Goal: Task Accomplishment & Management: Manage account settings

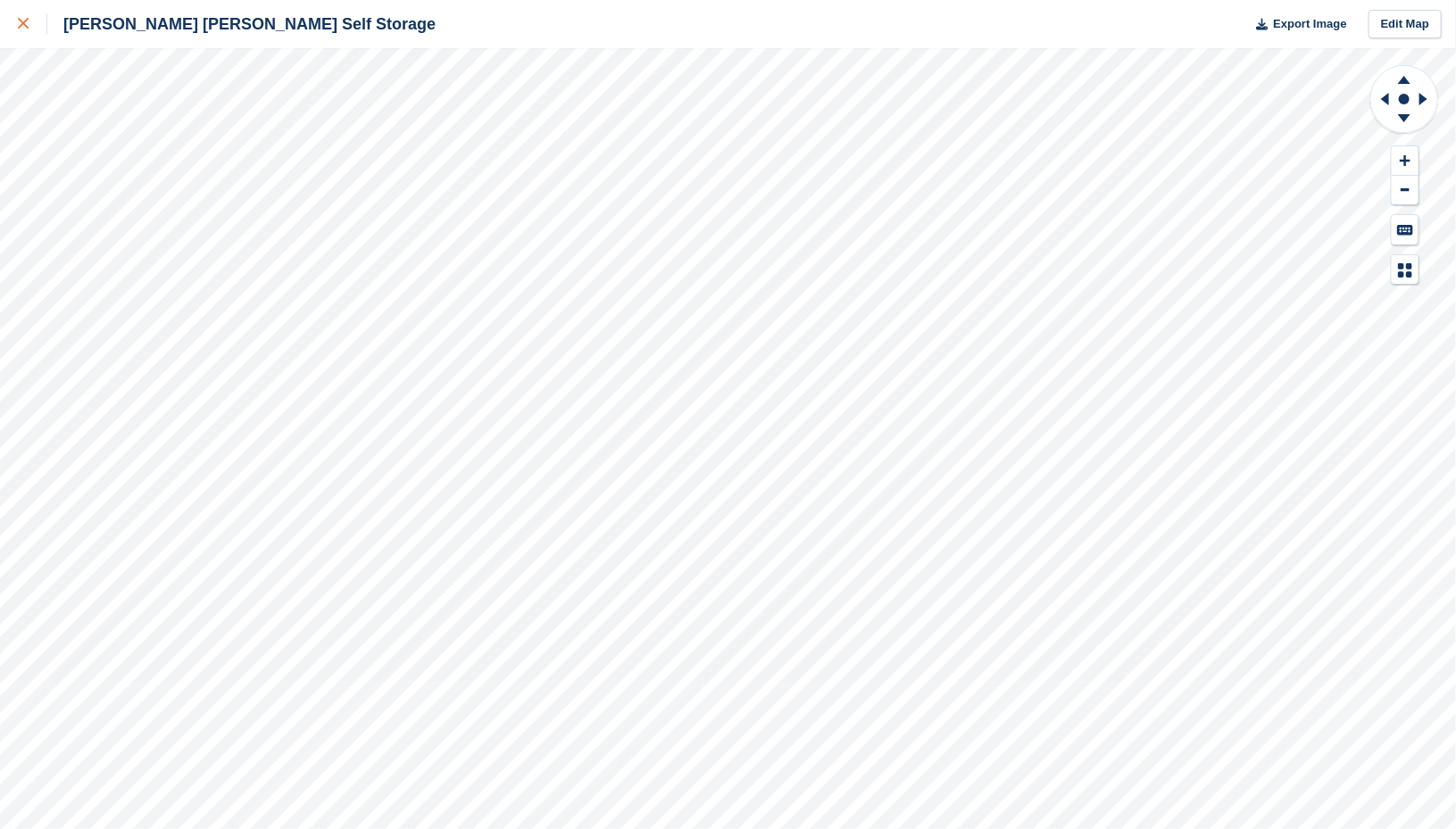
click at [16, 20] on link at bounding box center [23, 24] width 47 height 48
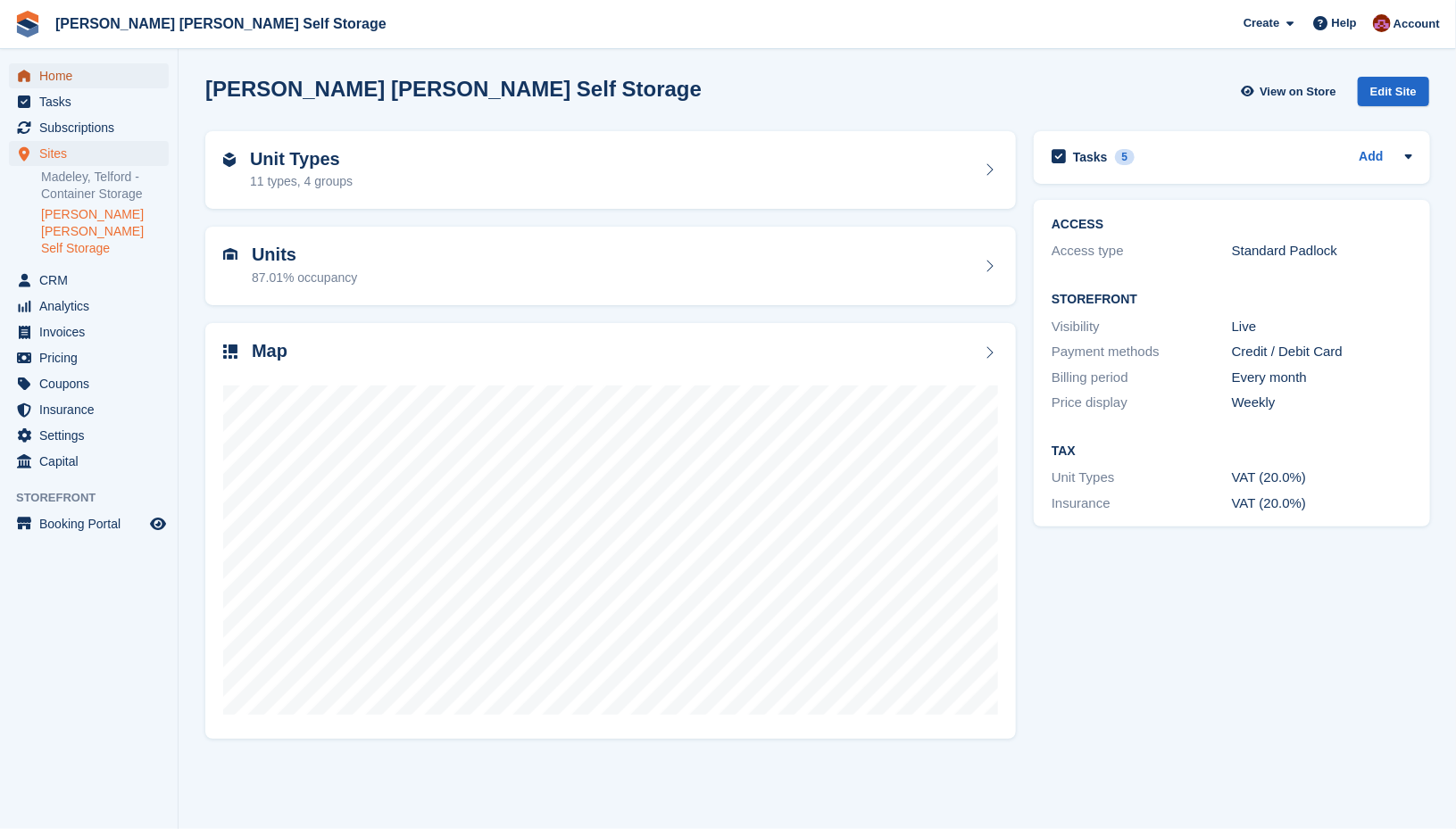
click at [50, 76] on span "Home" at bounding box center [93, 76] width 107 height 25
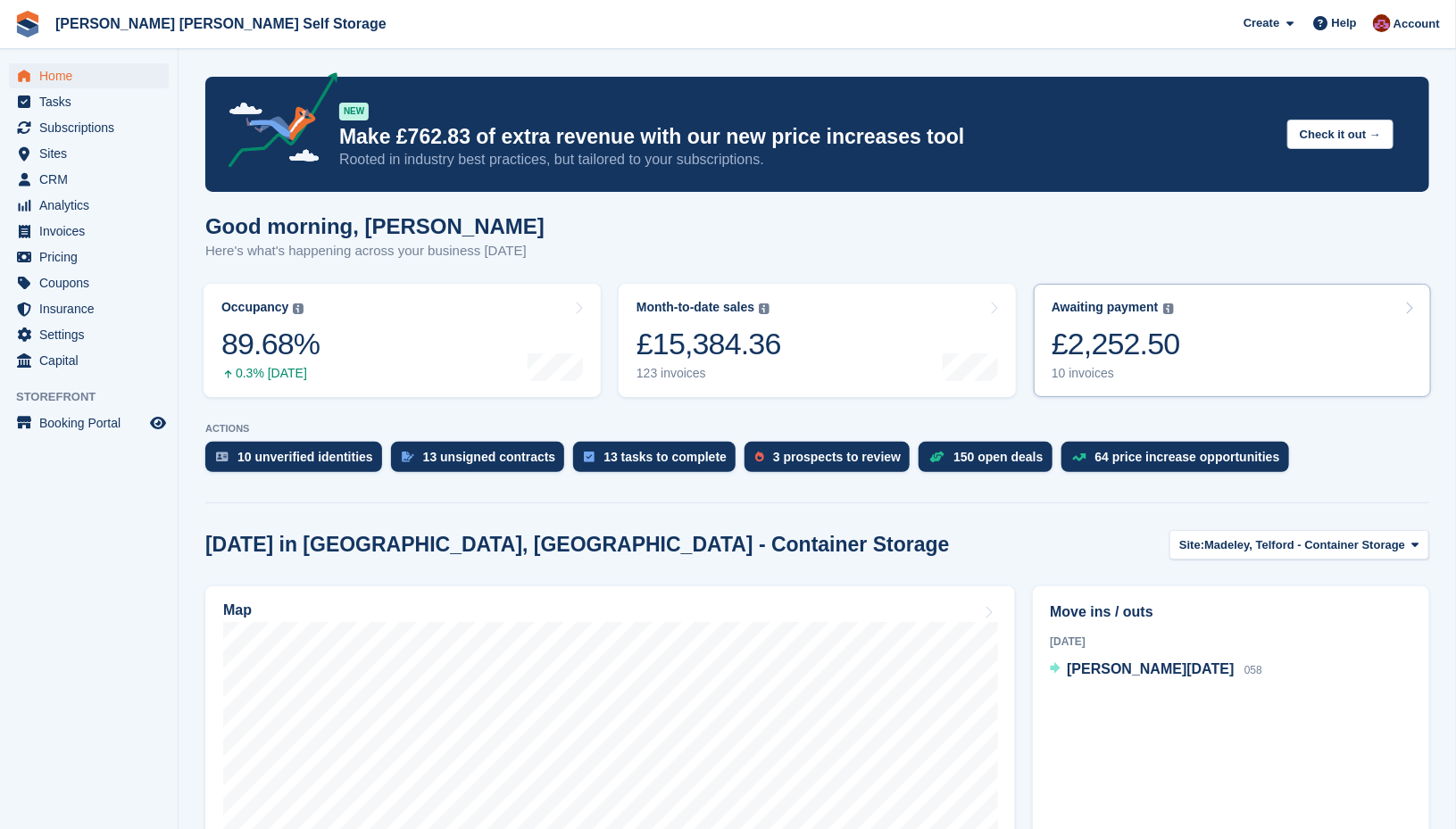
click at [1188, 331] on link "Awaiting payment The total outstanding balance on all open invoices. £2,252.50 …" at bounding box center [1232, 340] width 397 height 113
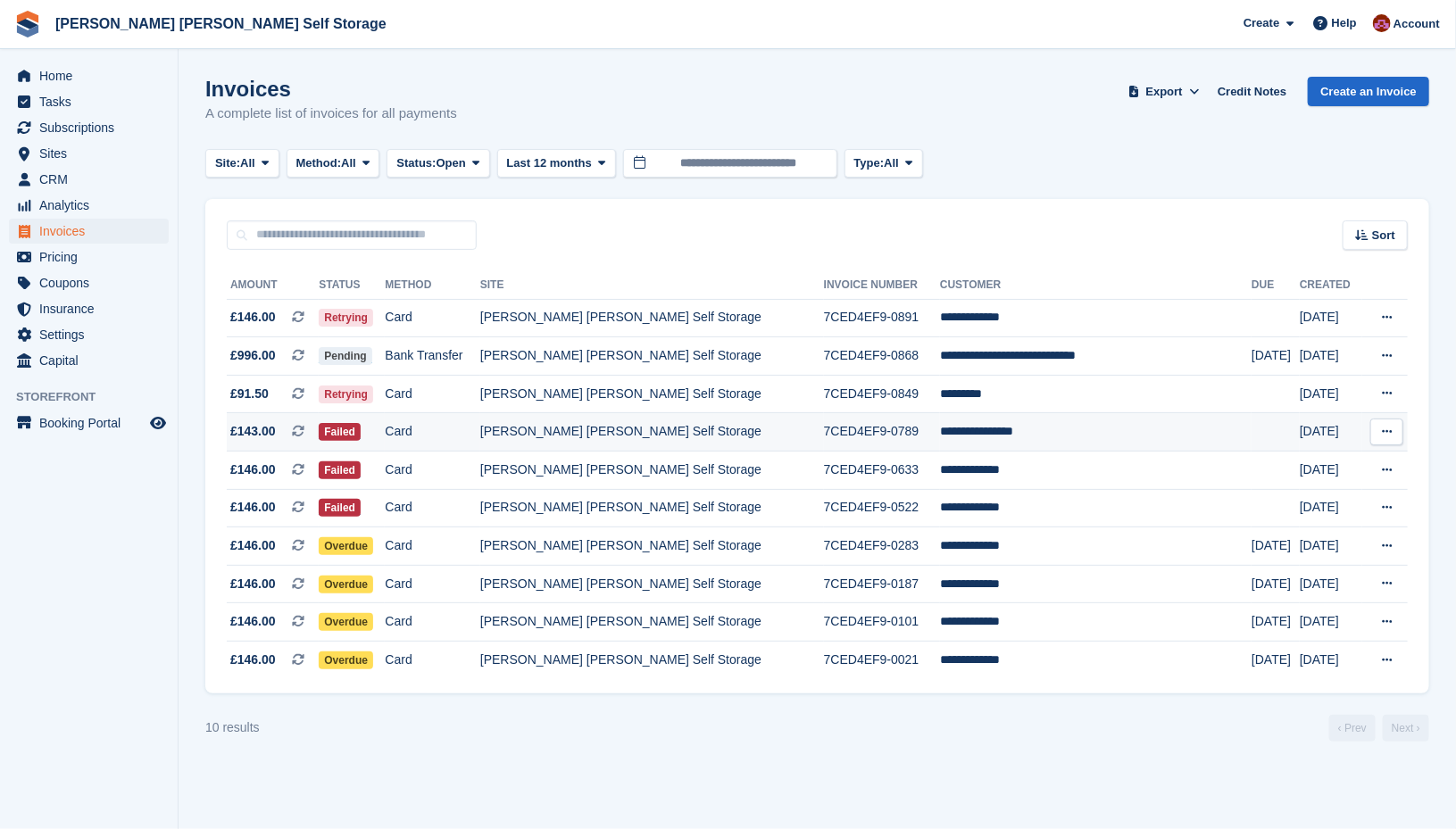
click at [912, 439] on td "7CED4EF9-0789" at bounding box center [882, 432] width 116 height 39
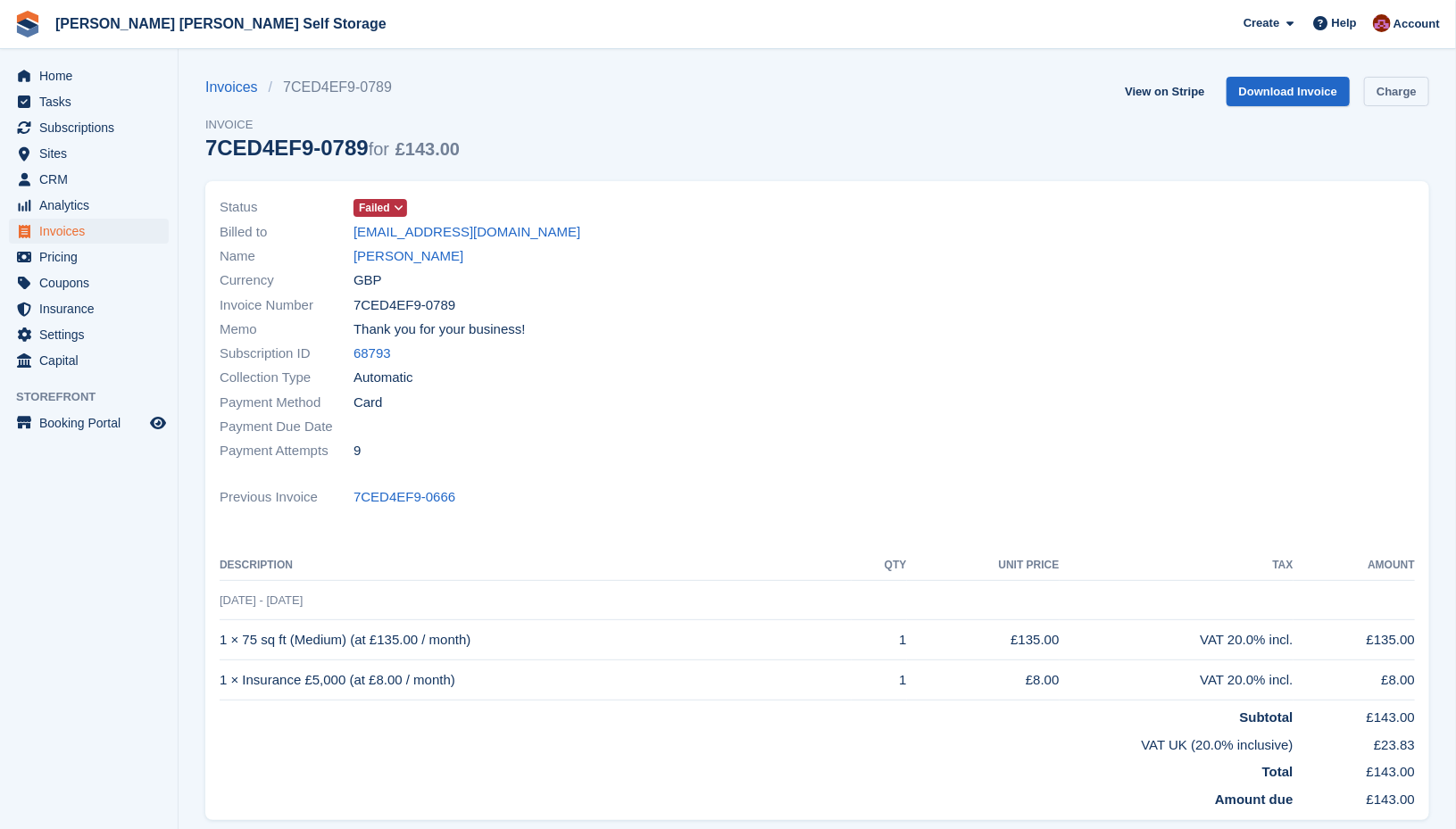
click at [1416, 92] on link "Charge" at bounding box center [1396, 91] width 65 height 29
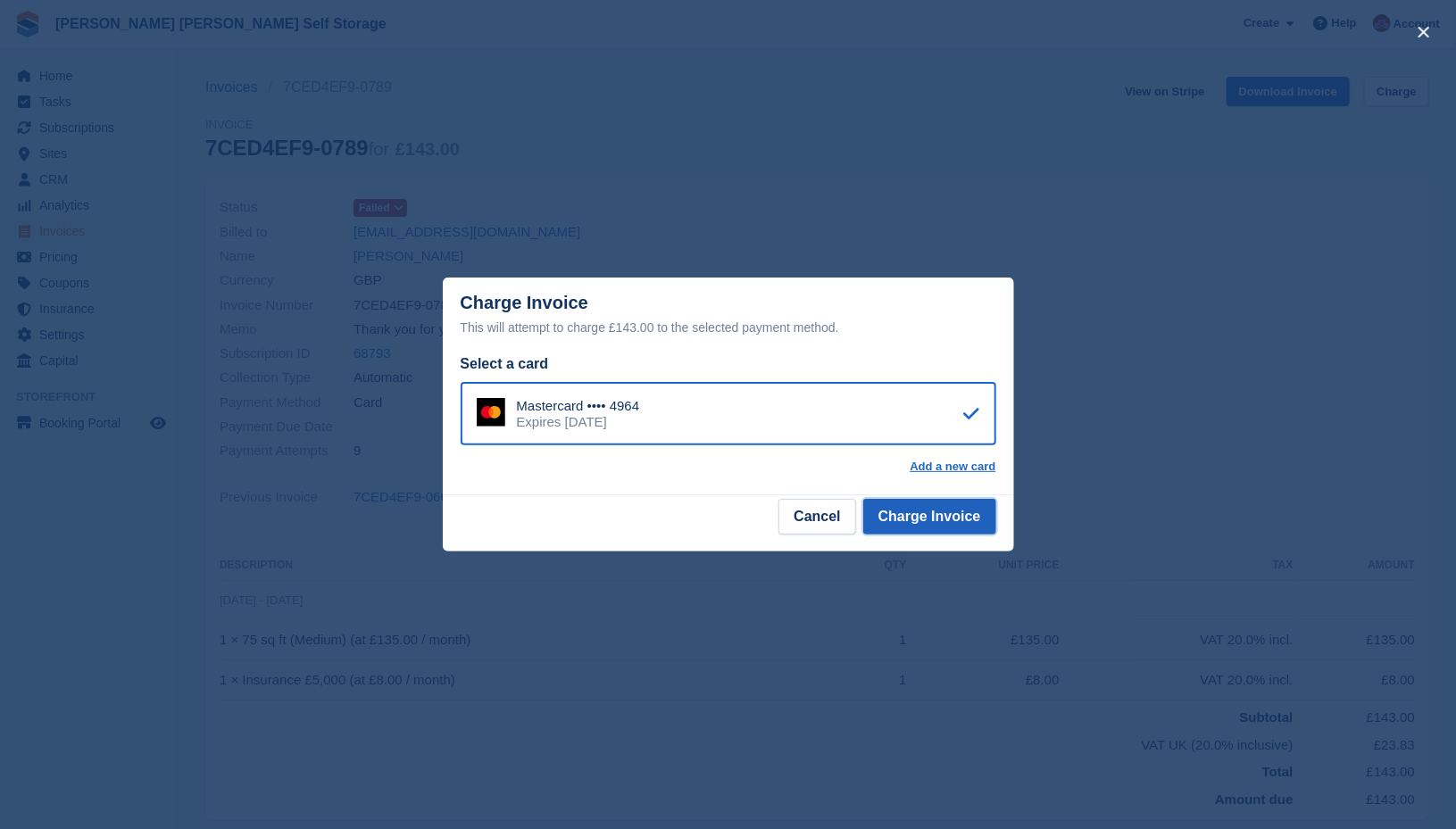
click at [948, 513] on button "Charge Invoice" at bounding box center [929, 517] width 133 height 36
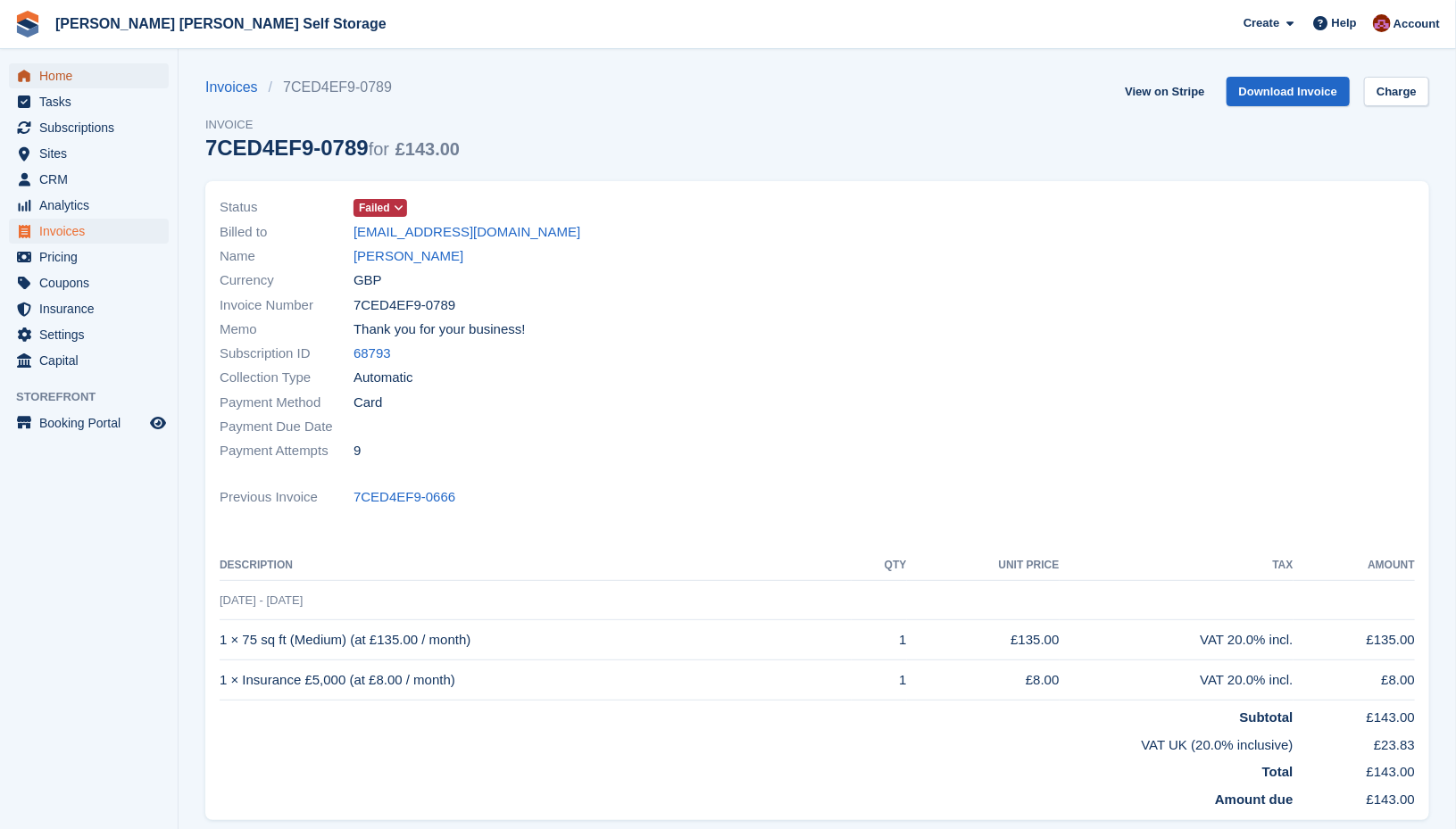
drag, startPoint x: 83, startPoint y: 74, endPoint x: 306, endPoint y: 87, distance: 223.4
click at [83, 74] on span "Home" at bounding box center [93, 76] width 107 height 25
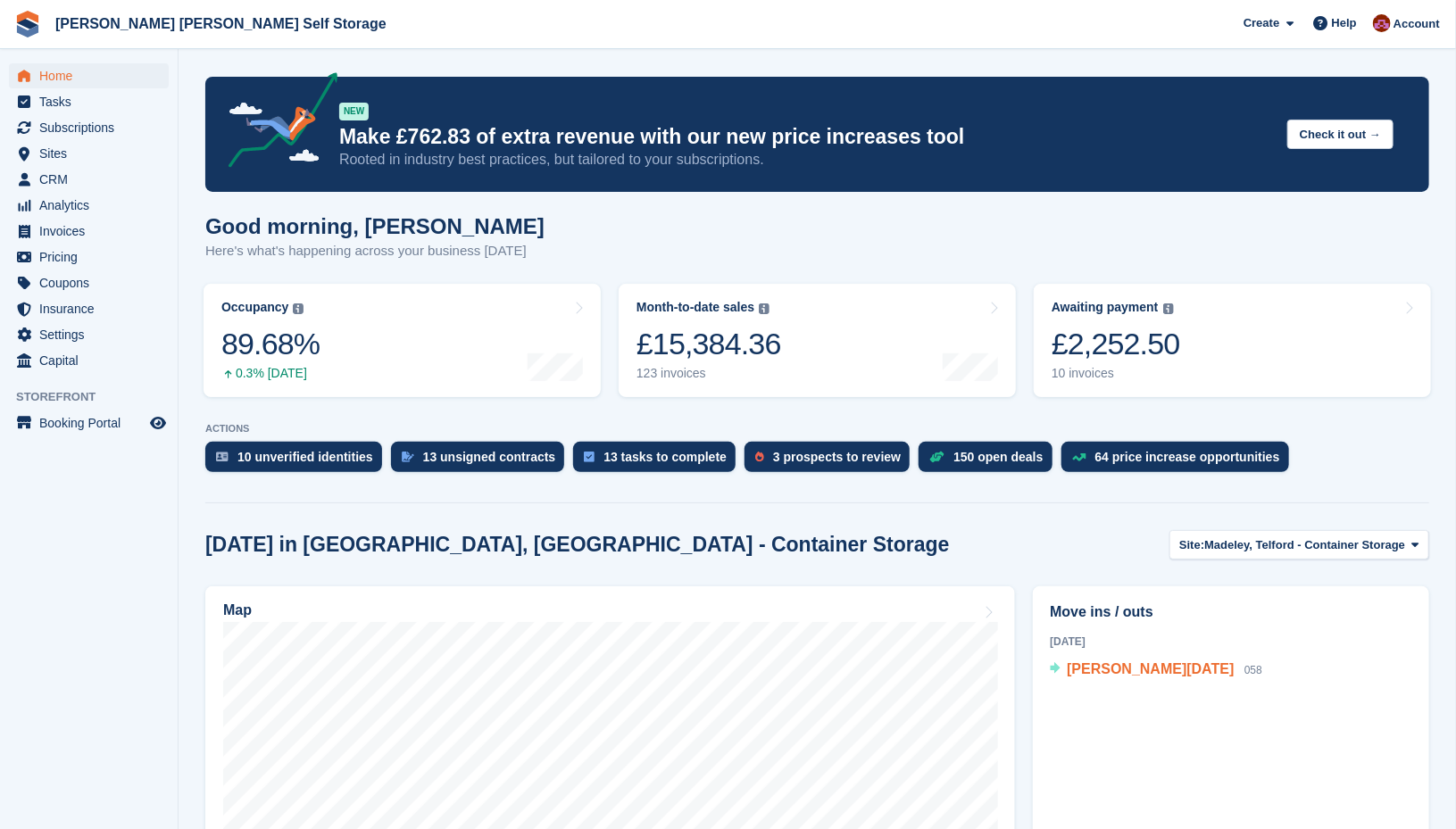
click at [1118, 675] on span "Rose Silvester" at bounding box center [1150, 669] width 167 height 16
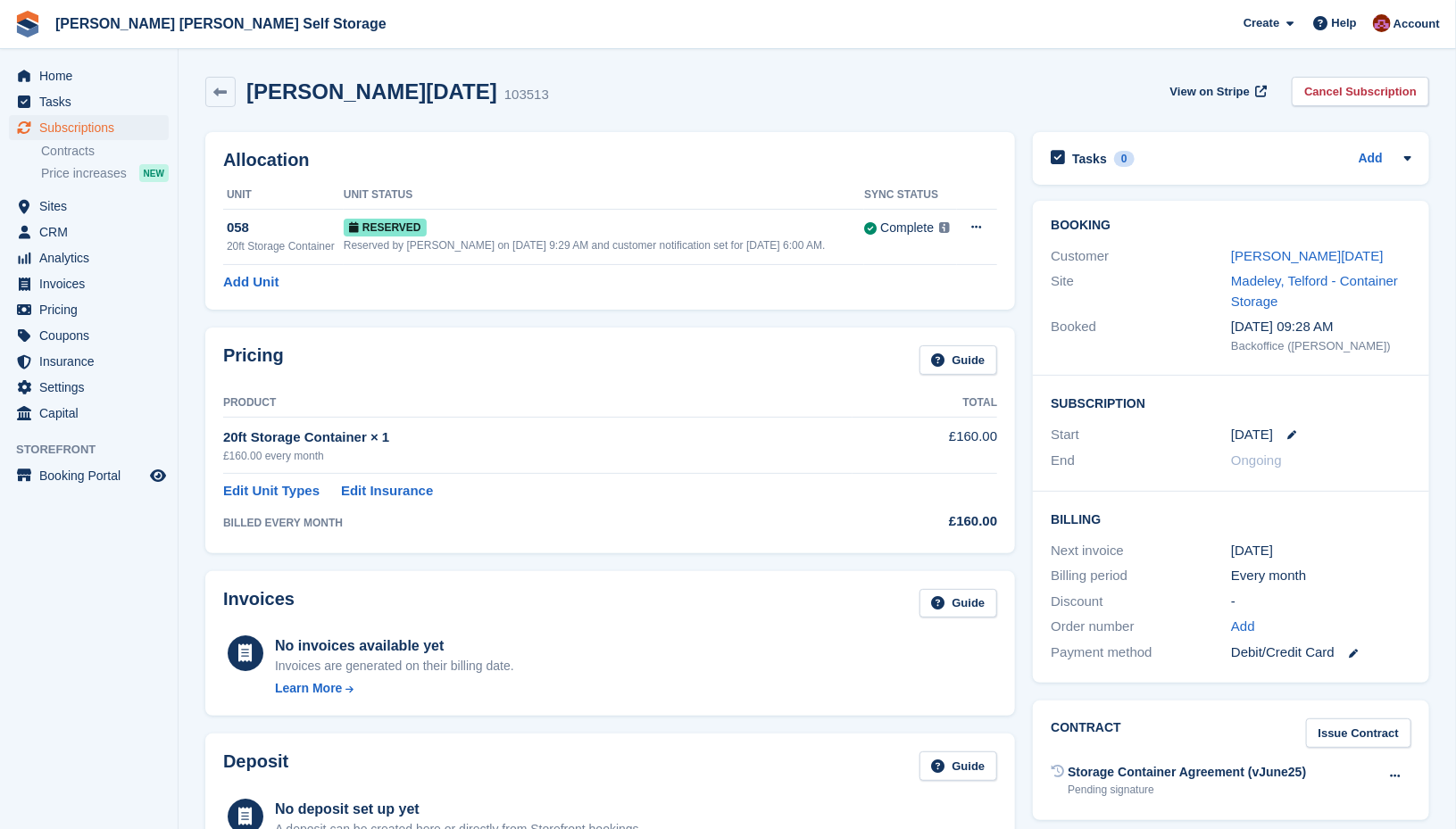
drag, startPoint x: 209, startPoint y: 85, endPoint x: 226, endPoint y: 110, distance: 30.2
click at [209, 85] on link at bounding box center [220, 91] width 30 height 30
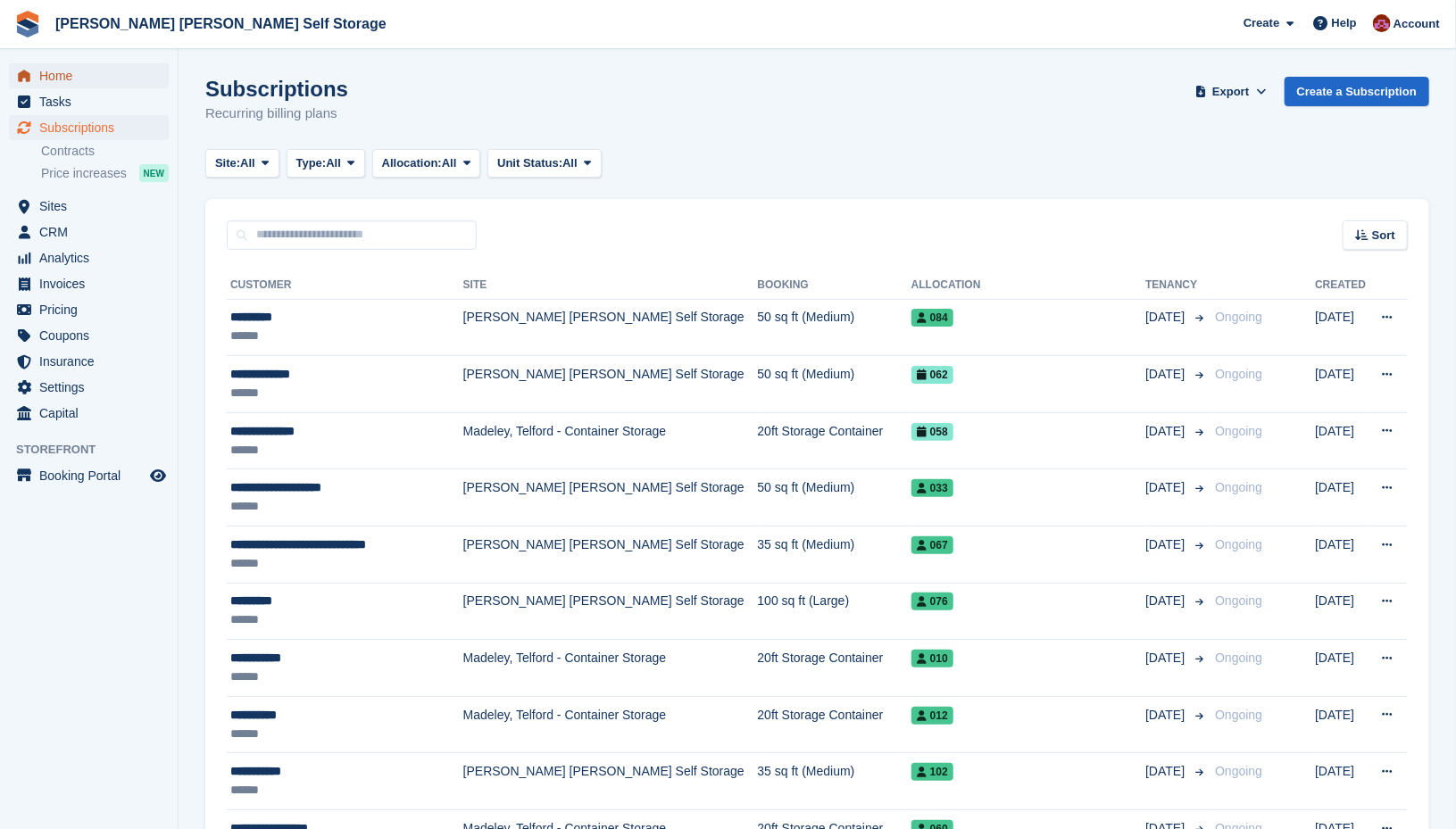
click at [62, 69] on span "Home" at bounding box center [93, 76] width 107 height 25
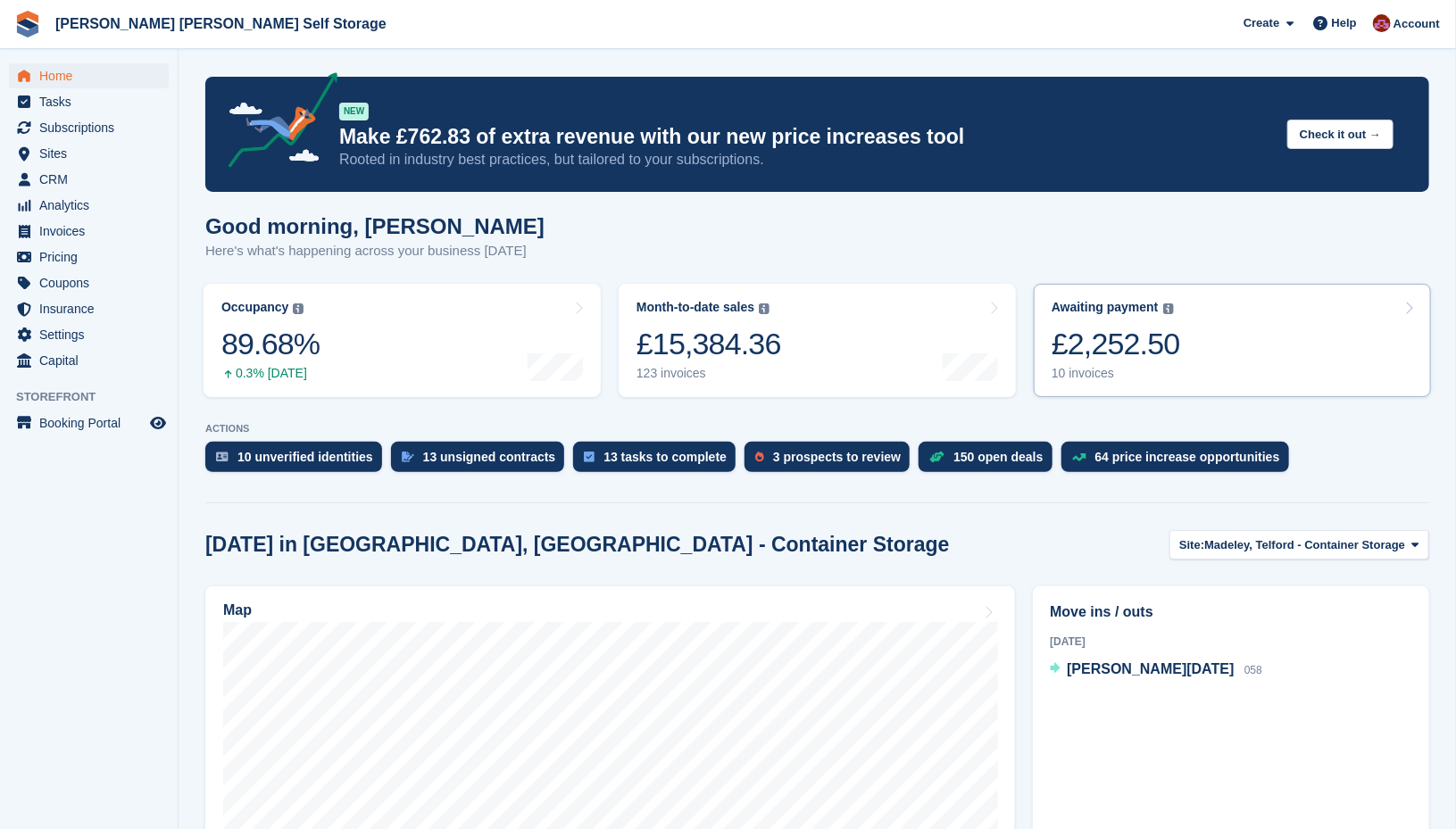
click at [1102, 357] on div "£2,252.50" at bounding box center [1116, 344] width 129 height 37
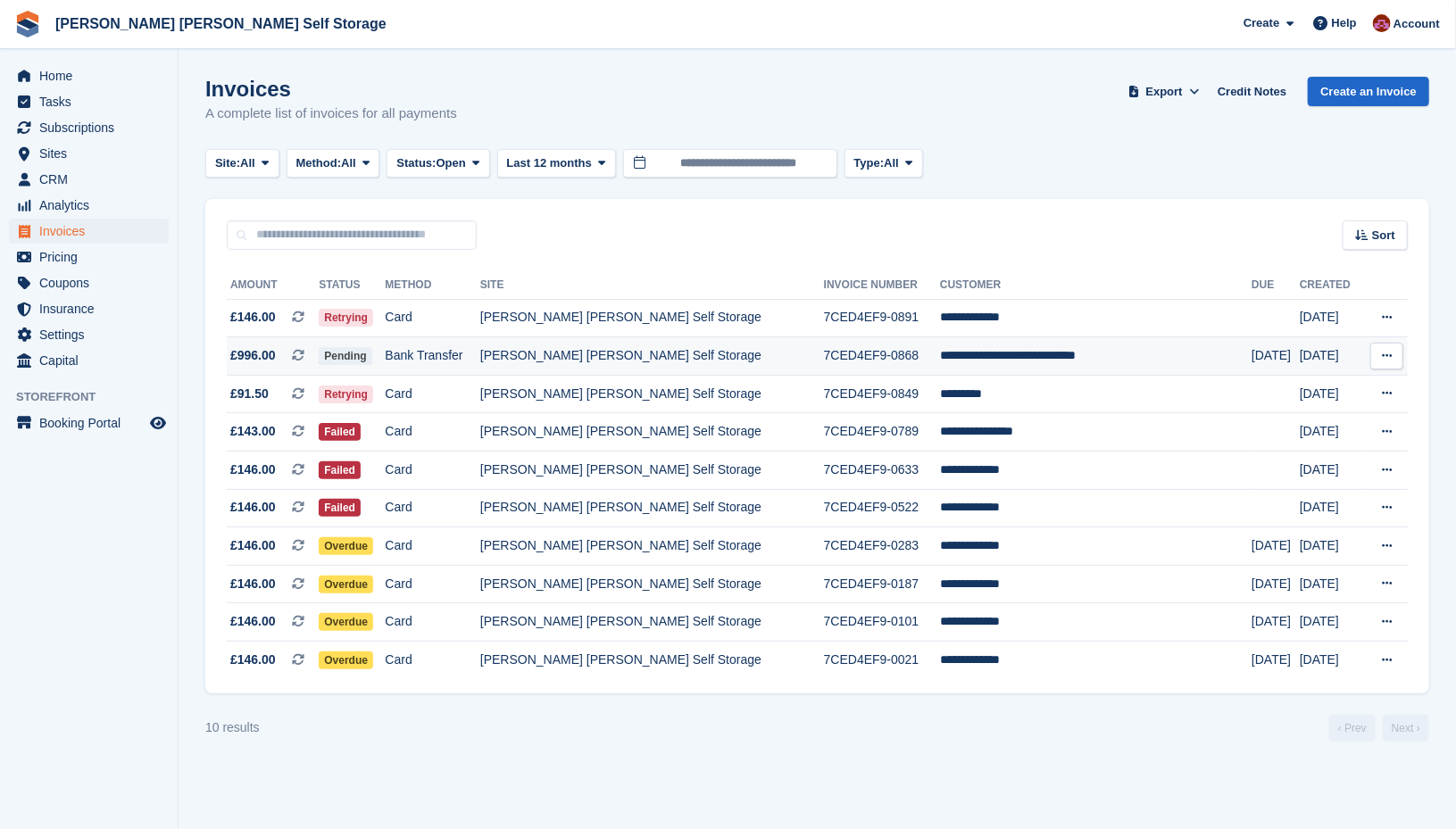
click at [1395, 357] on button at bounding box center [1386, 357] width 33 height 27
click at [1183, 167] on div "Site: All All Madeley, [GEOGRAPHIC_DATA] - Container Storage [PERSON_NAME] [PER…" at bounding box center [817, 164] width 1223 height 29
click at [629, 398] on td "[PERSON_NAME] [PERSON_NAME] Self Storage" at bounding box center [651, 395] width 343 height 39
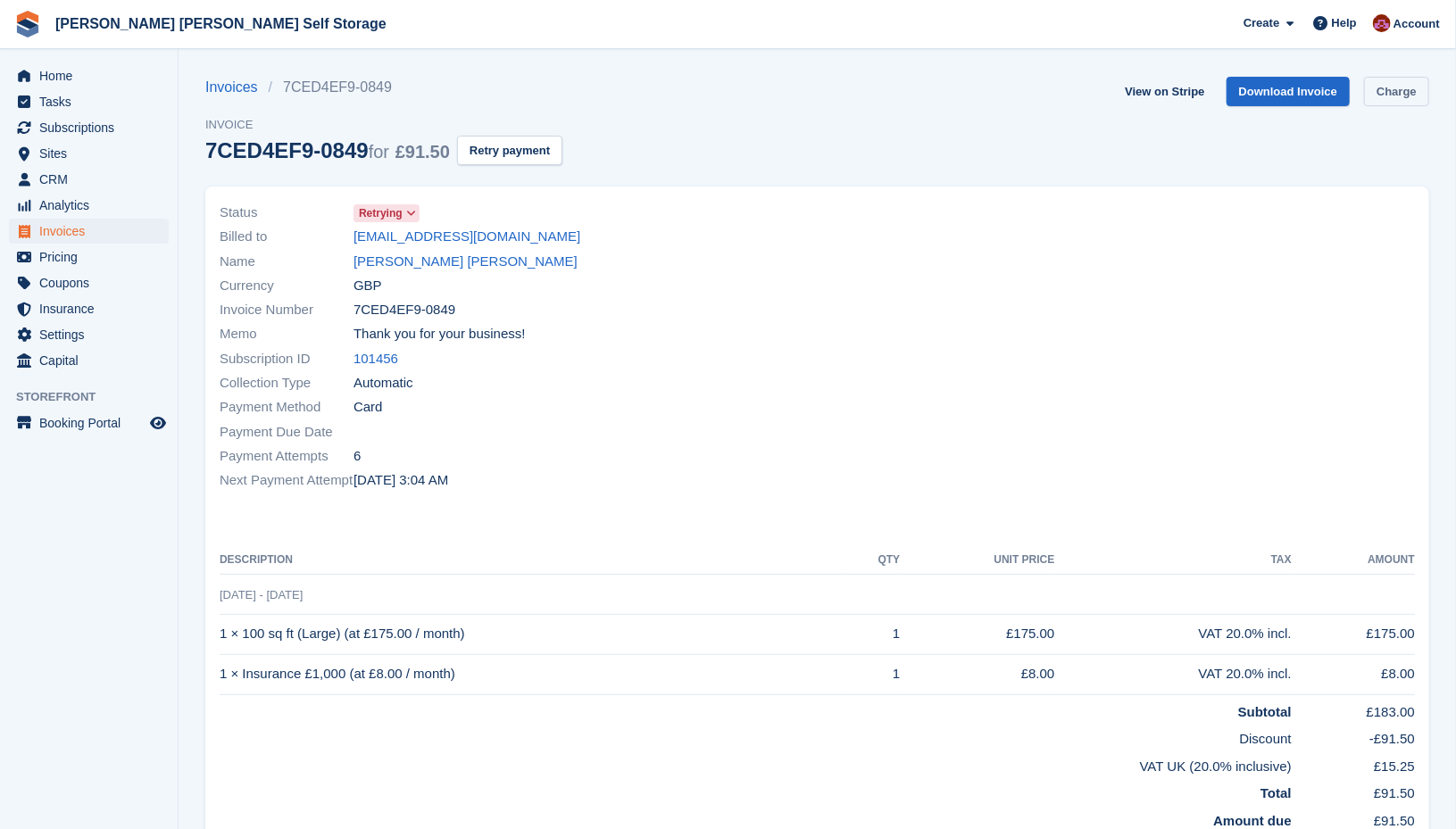
click at [1393, 98] on link "Charge" at bounding box center [1396, 91] width 65 height 29
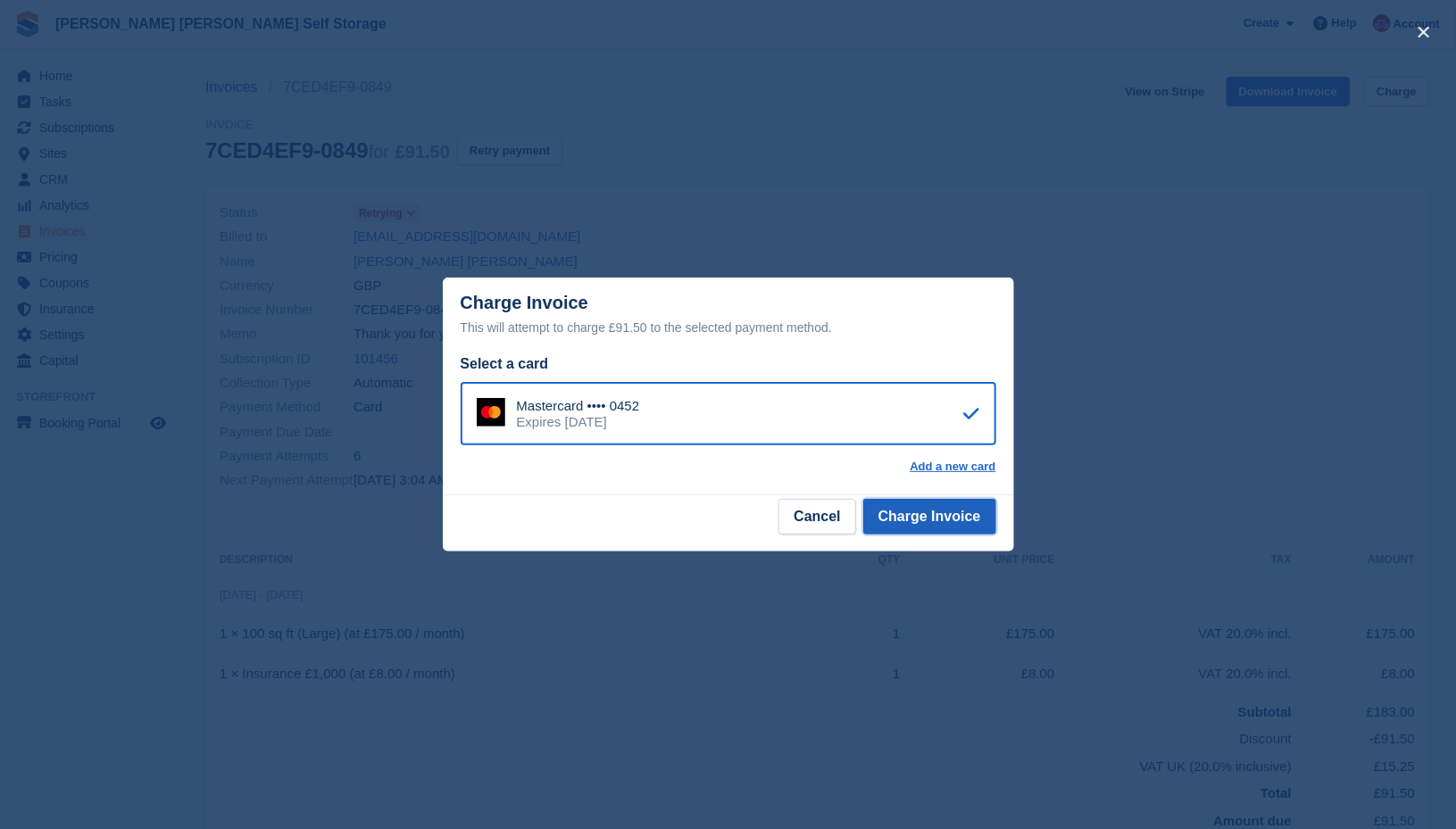
click at [935, 514] on button "Charge Invoice" at bounding box center [929, 517] width 133 height 36
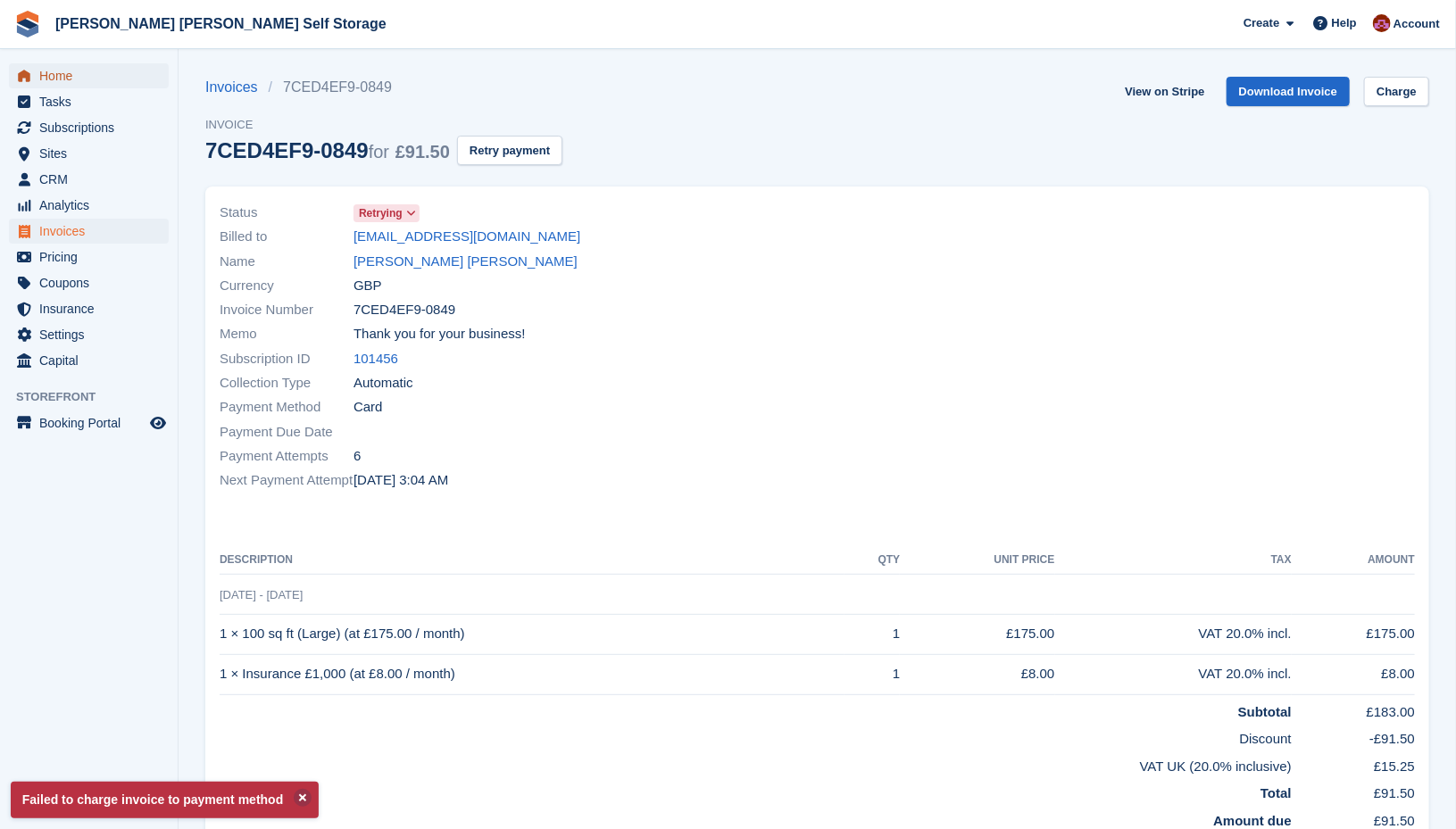
click at [48, 76] on span "Home" at bounding box center [93, 76] width 107 height 25
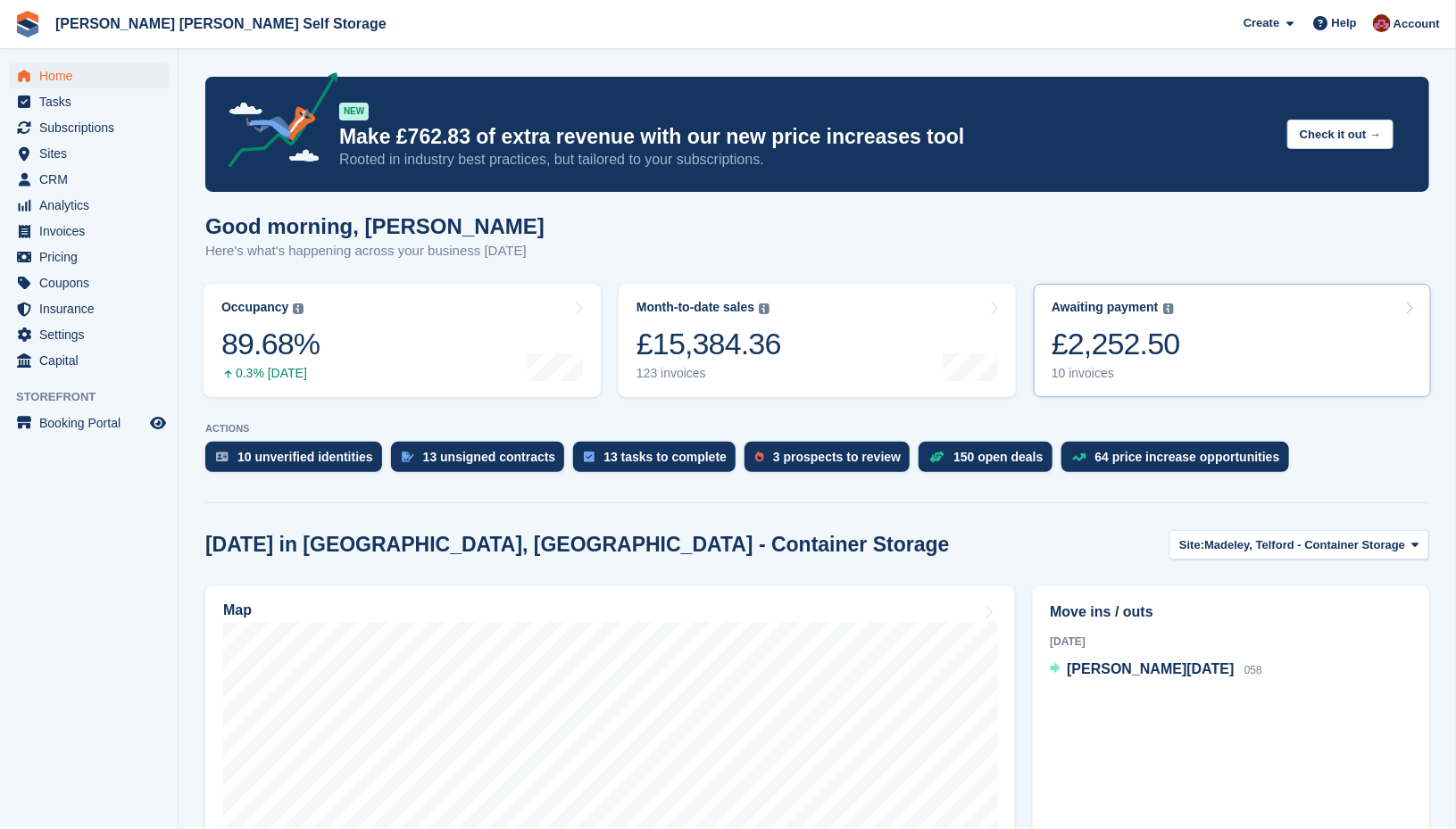
click at [1115, 320] on div "Awaiting payment The total outstanding balance on all open invoices. £2,252.50 …" at bounding box center [1116, 340] width 129 height 81
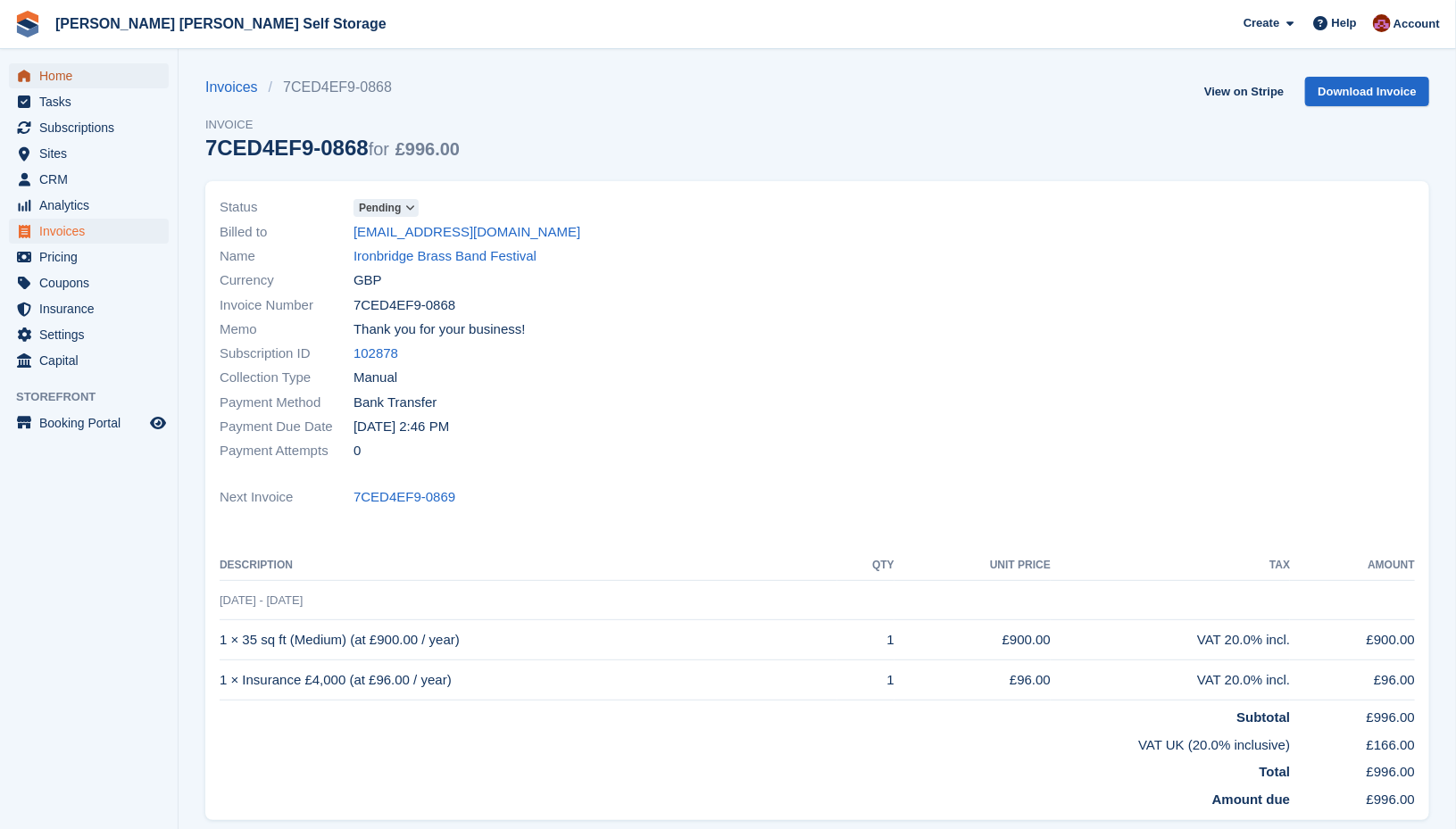
click at [70, 77] on span "Home" at bounding box center [93, 76] width 107 height 25
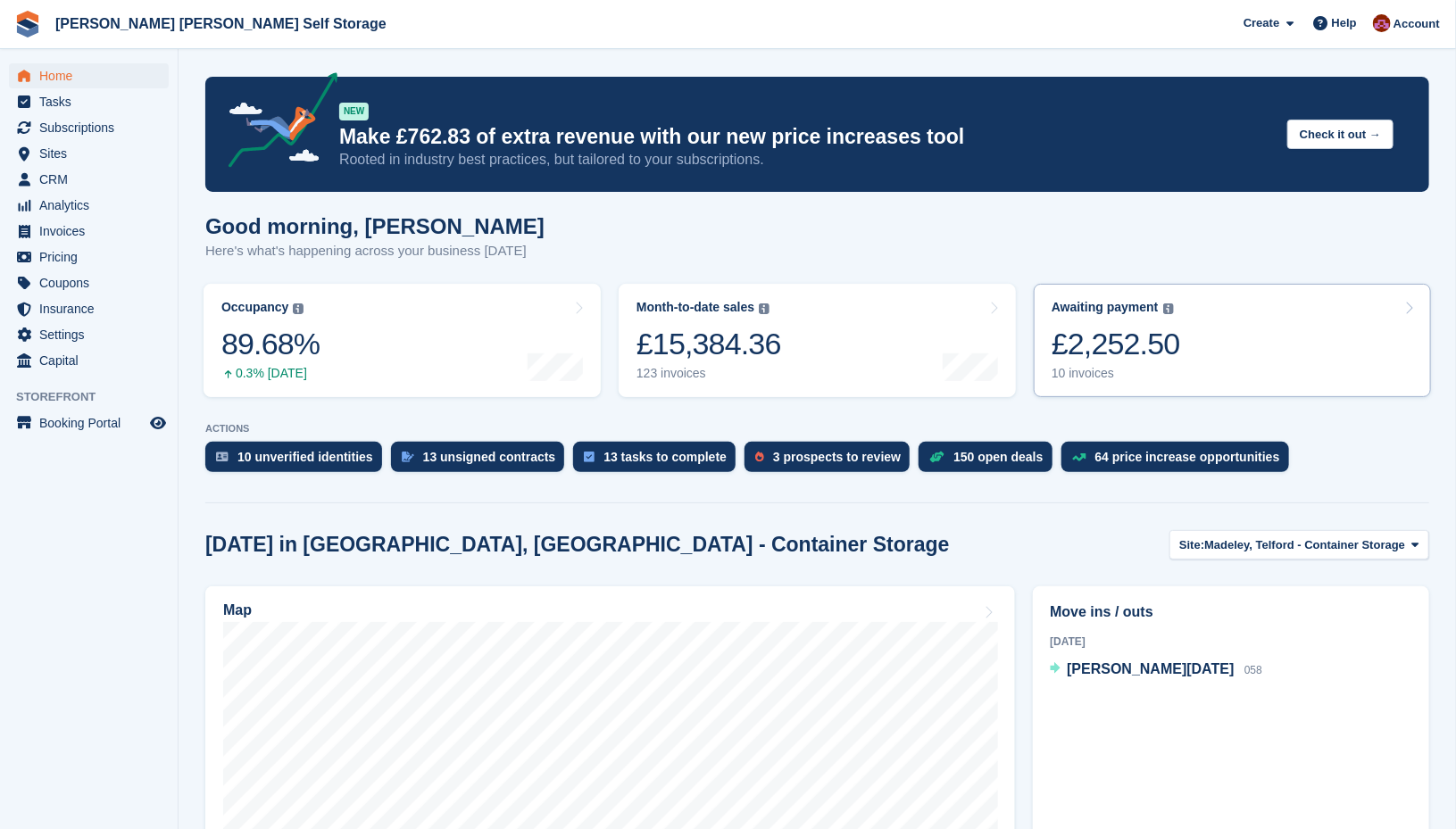
click at [1136, 345] on div "£2,252.50" at bounding box center [1116, 344] width 129 height 37
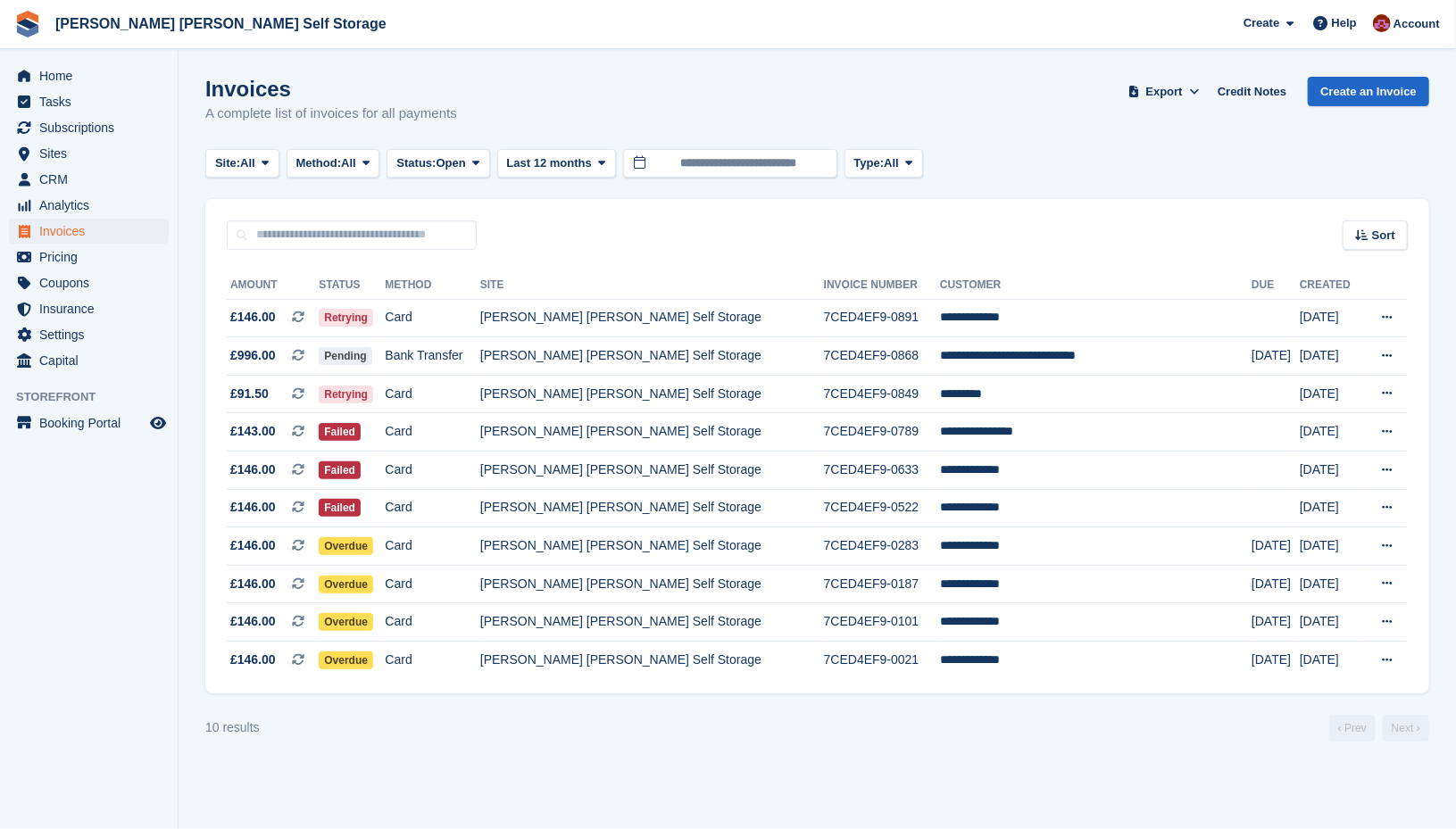
click at [62, 62] on div "Home Tasks Subscriptions Subscriptions Subscriptions Contracts Price increases …" at bounding box center [88, 215] width 177 height 318
click at [73, 73] on span "Home" at bounding box center [93, 76] width 107 height 25
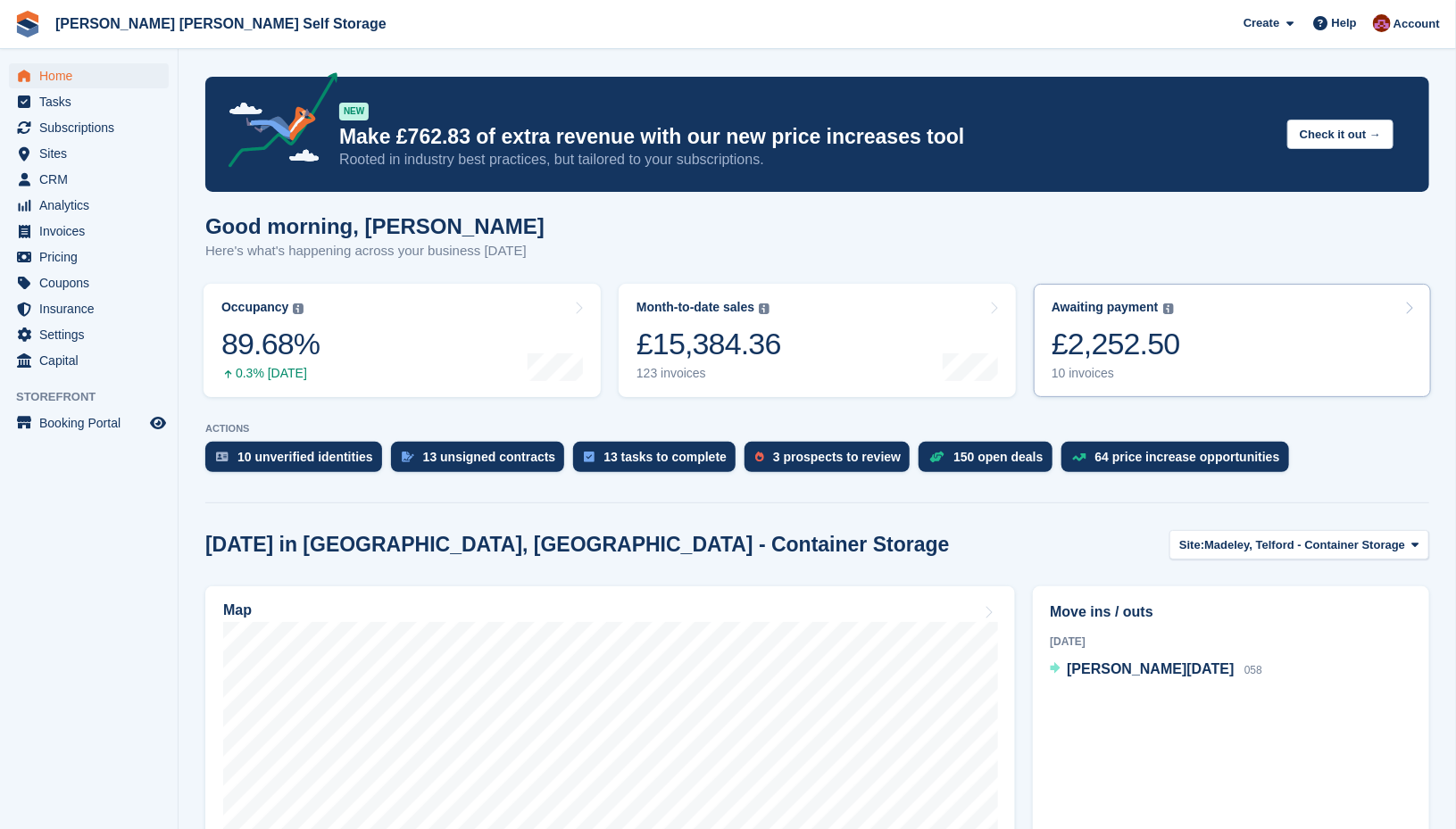
drag, startPoint x: 1109, startPoint y: 355, endPoint x: 1140, endPoint y: 364, distance: 32.3
click at [1109, 355] on div "£2,252.50" at bounding box center [1116, 344] width 129 height 37
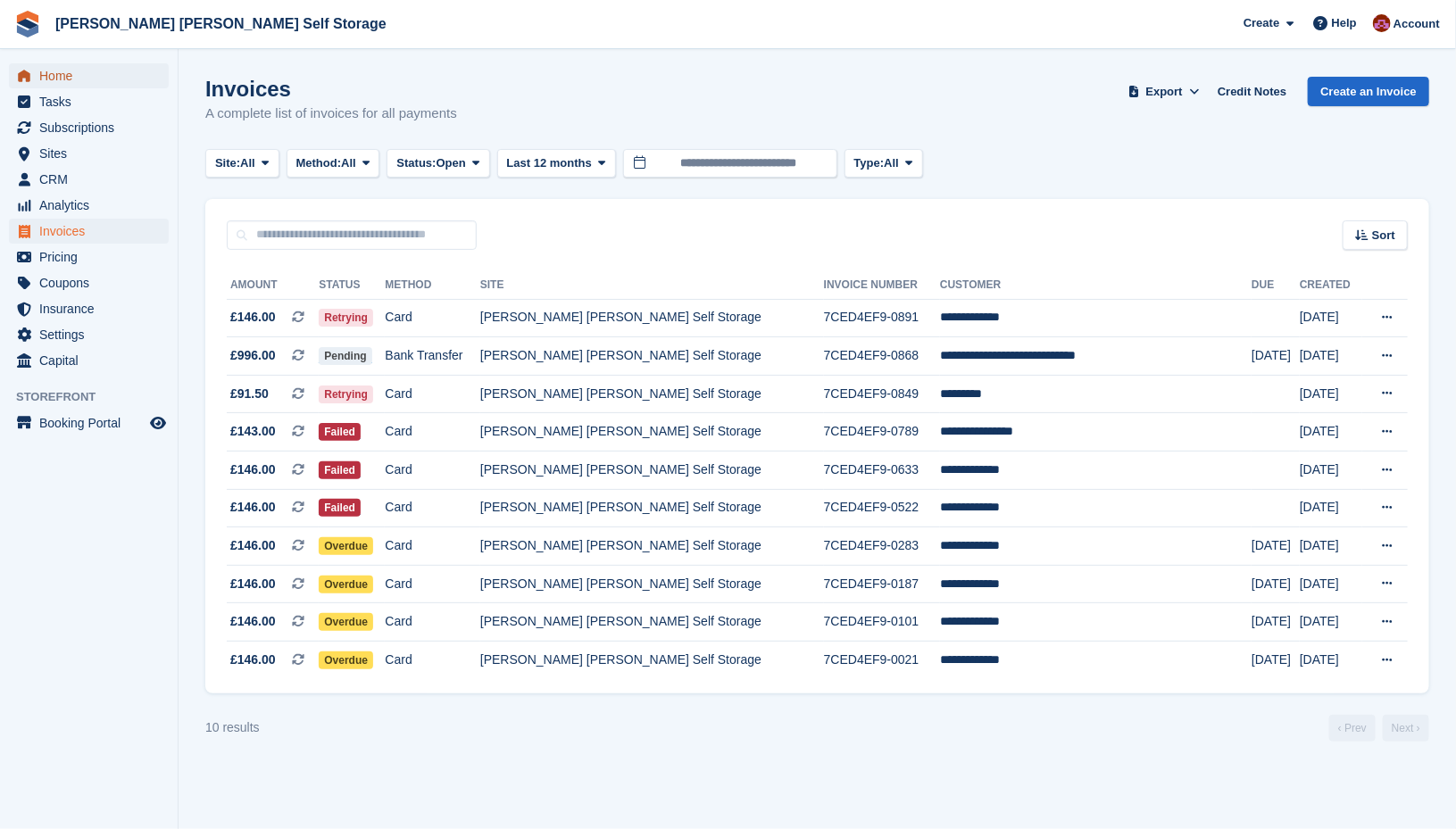
click at [83, 73] on span "Home" at bounding box center [93, 76] width 107 height 25
